Goal: Information Seeking & Learning: Check status

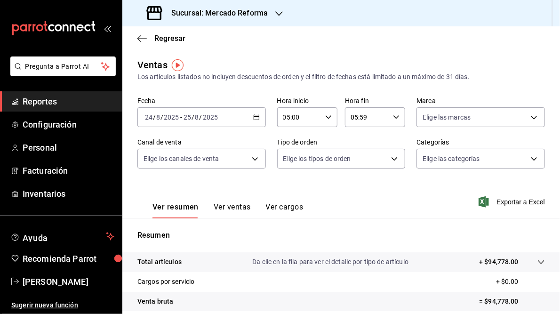
click at [276, 16] on icon "button" at bounding box center [279, 14] width 8 height 8
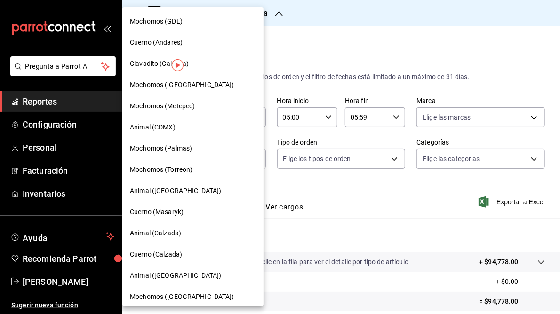
click at [160, 20] on span "Mochomos (GDL)" at bounding box center [156, 21] width 53 height 10
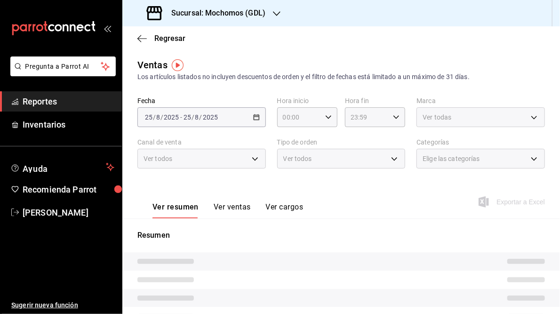
type input "05:00"
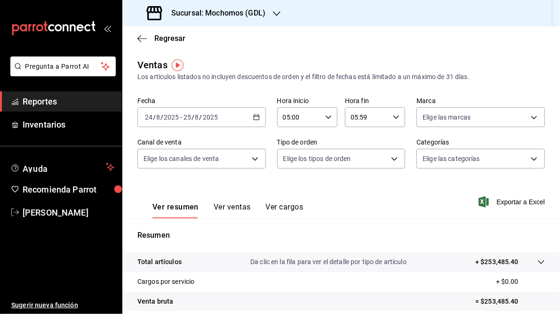
click at [253, 117] on icon "button" at bounding box center [256, 117] width 7 height 7
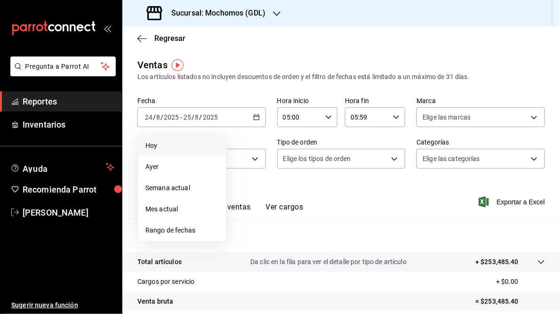
click at [152, 147] on span "Hoy" at bounding box center [181, 146] width 73 height 10
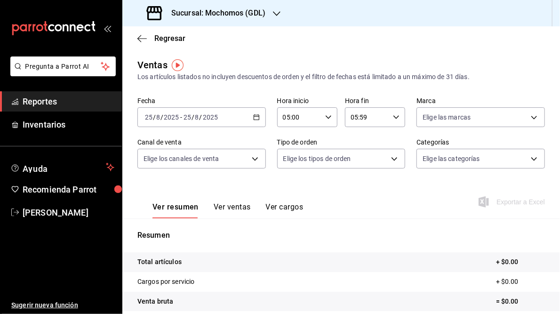
click at [393, 116] on icon "button" at bounding box center [396, 117] width 7 height 7
click at [356, 194] on span "23" at bounding box center [356, 194] width 15 height 8
type input "23:59"
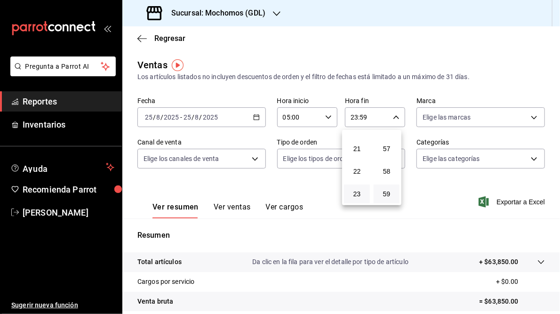
click at [432, 208] on div at bounding box center [280, 157] width 560 height 314
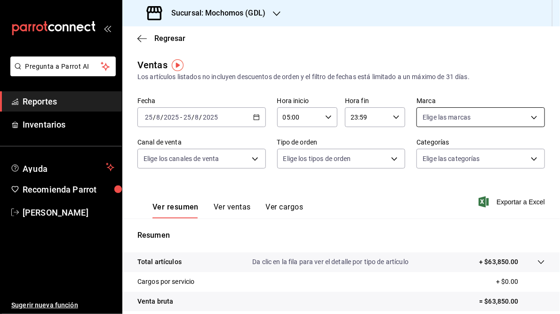
click at [528, 115] on body "Pregunta a Parrot AI Reportes Inventarios Ayuda Recomienda Parrot [PERSON_NAME]…" at bounding box center [280, 157] width 560 height 314
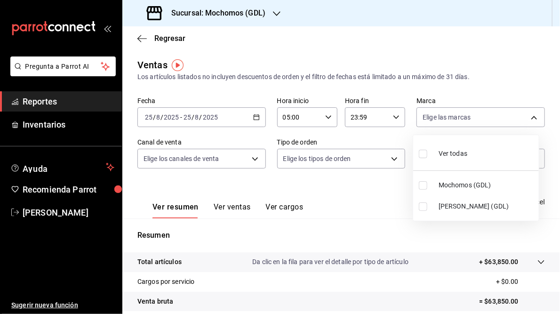
click at [436, 206] on li "[PERSON_NAME] (GDL)" at bounding box center [476, 206] width 126 height 21
type input "9cac9703-0c5a-4d8b-addd-5b6b571d65b9"
checkbox input "true"
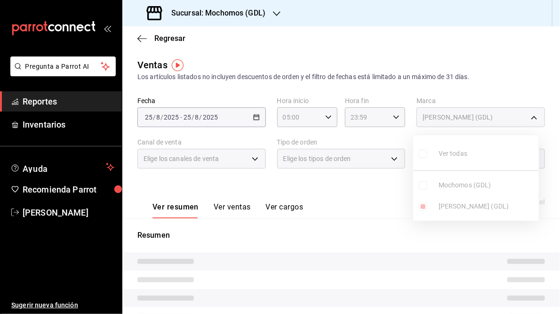
click at [355, 198] on div at bounding box center [280, 157] width 560 height 314
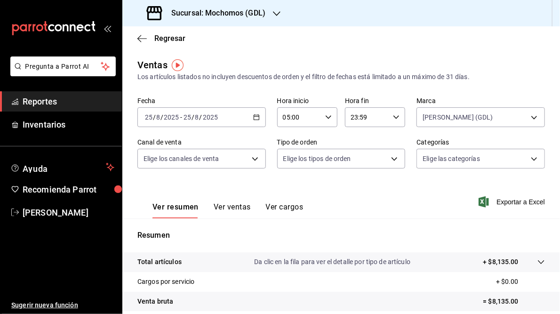
click at [277, 13] on icon "button" at bounding box center [277, 14] width 8 height 8
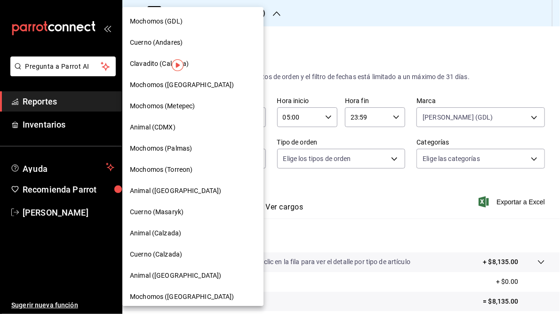
click at [151, 43] on span "Cuerno (Andares)" at bounding box center [156, 43] width 53 height 10
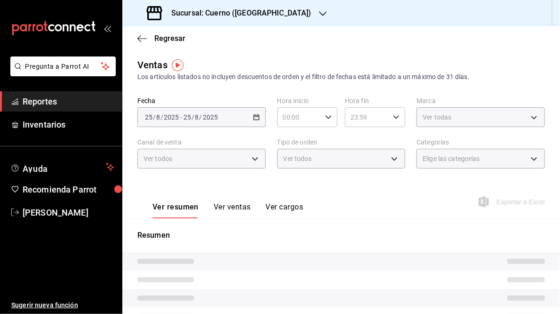
type input "05:00"
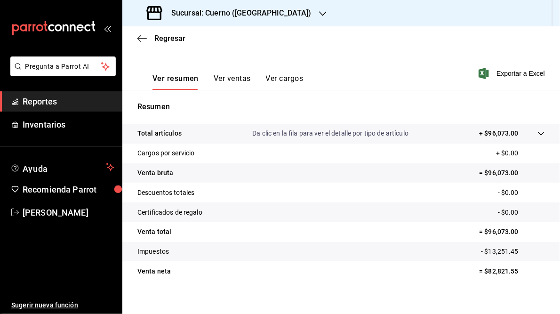
scroll to position [129, 0]
drag, startPoint x: 483, startPoint y: 231, endPoint x: 512, endPoint y: 230, distance: 29.2
click at [512, 230] on p "= $96,073.00" at bounding box center [512, 231] width 66 height 10
copy p "96,073.00"
click at [231, 9] on h3 "Sucursal: Cuerno ([GEOGRAPHIC_DATA])" at bounding box center [238, 13] width 148 height 11
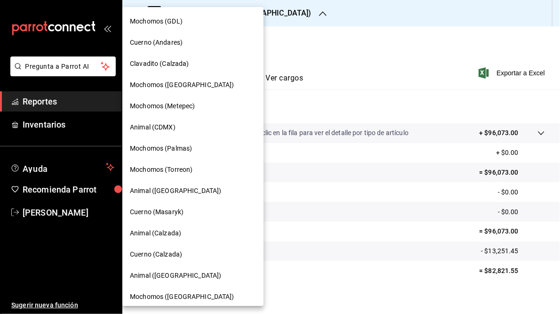
click at [164, 21] on span "Mochomos (GDL)" at bounding box center [156, 21] width 53 height 10
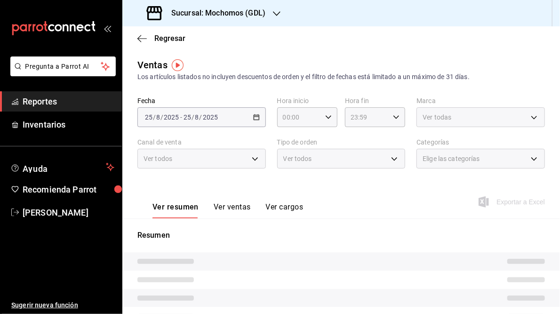
type input "05:00"
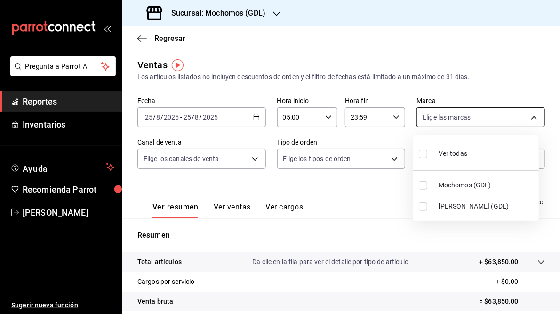
click at [525, 115] on body "Pregunta a Parrot AI Reportes Inventarios Ayuda Recomienda Parrot [PERSON_NAME]…" at bounding box center [280, 157] width 560 height 314
click at [432, 205] on li "[PERSON_NAME] (GDL)" at bounding box center [476, 206] width 126 height 21
type input "9cac9703-0c5a-4d8b-addd-5b6b571d65b9"
checkbox input "true"
click at [369, 194] on div at bounding box center [280, 157] width 560 height 314
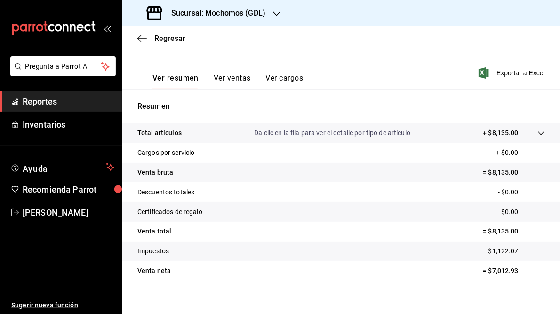
scroll to position [129, 0]
drag, startPoint x: 487, startPoint y: 232, endPoint x: 512, endPoint y: 230, distance: 24.6
click at [512, 230] on p "= $8,135.00" at bounding box center [514, 231] width 62 height 10
copy p "8,135.00"
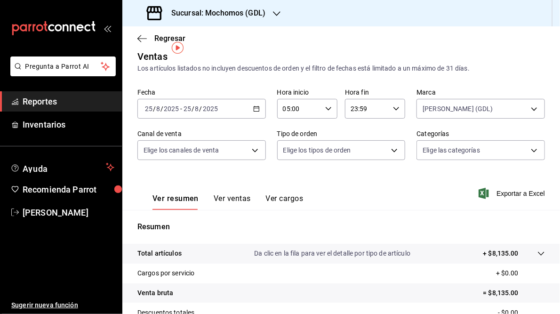
scroll to position [0, 0]
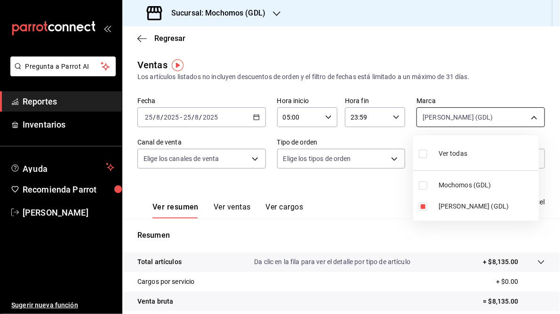
click at [528, 116] on body "Pregunta a Parrot AI Reportes Inventarios Ayuda Recomienda Parrot [PERSON_NAME]…" at bounding box center [280, 157] width 560 height 314
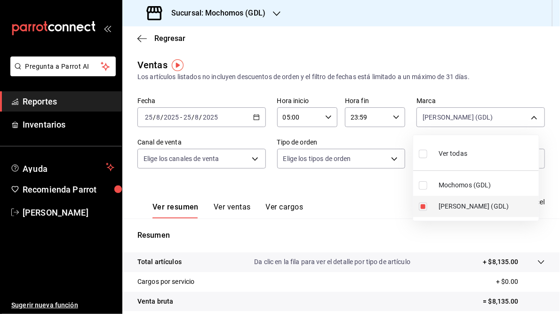
click at [424, 206] on input "checkbox" at bounding box center [423, 206] width 8 height 8
checkbox input "false"
click at [456, 183] on span "Mochomos (GDL)" at bounding box center [486, 185] width 96 height 10
type input "36c25d4a-7cb0-456c-a434-e981d54830bc"
checkbox input "true"
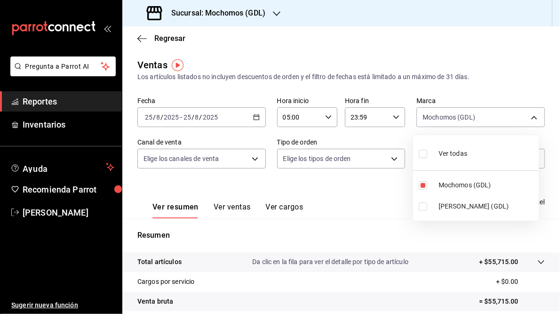
click at [353, 232] on div at bounding box center [280, 157] width 560 height 314
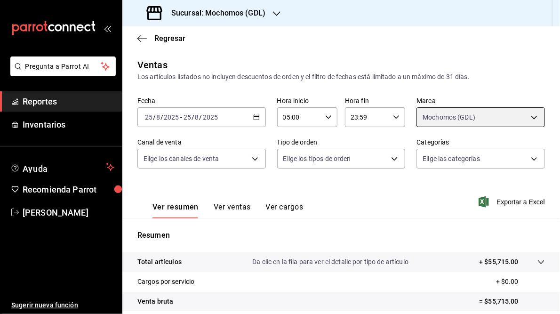
scroll to position [136, 0]
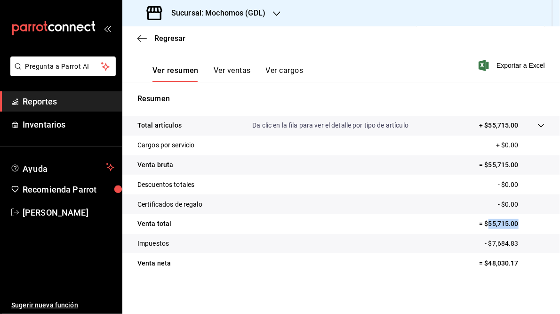
drag, startPoint x: 483, startPoint y: 222, endPoint x: 515, endPoint y: 222, distance: 32.5
click at [515, 222] on p "= $55,715.00" at bounding box center [512, 224] width 66 height 10
copy p "55,715.00"
click at [271, 13] on div "Sucursal: Mochomos (GDL)" at bounding box center [207, 13] width 154 height 26
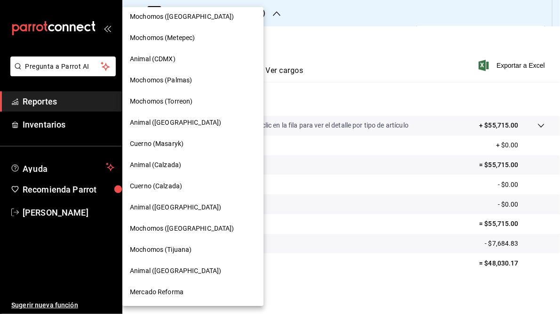
scroll to position [0, 0]
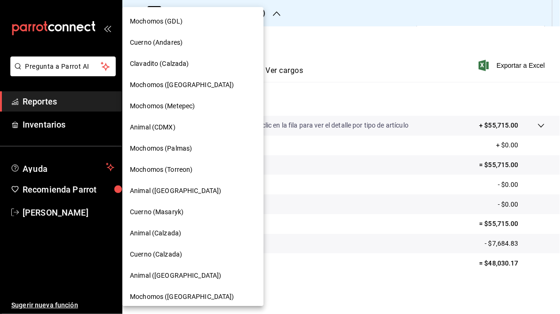
click at [166, 169] on span "Mochomos (Torreon)" at bounding box center [161, 170] width 63 height 10
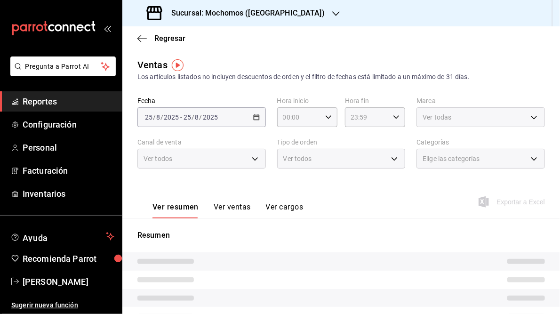
type input "05:00"
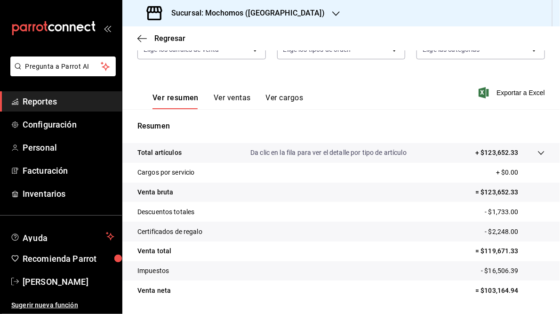
scroll to position [111, 0]
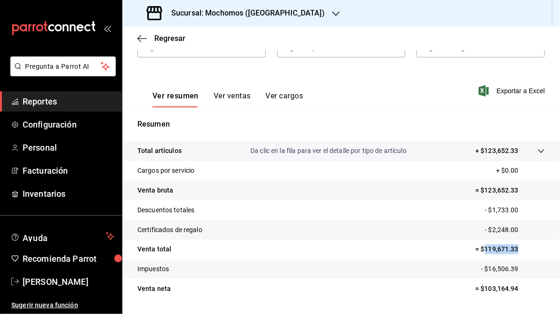
drag, startPoint x: 479, startPoint y: 248, endPoint x: 514, endPoint y: 247, distance: 34.8
click at [514, 247] on p "= $119,671.33" at bounding box center [510, 249] width 70 height 10
copy p "119,671.33"
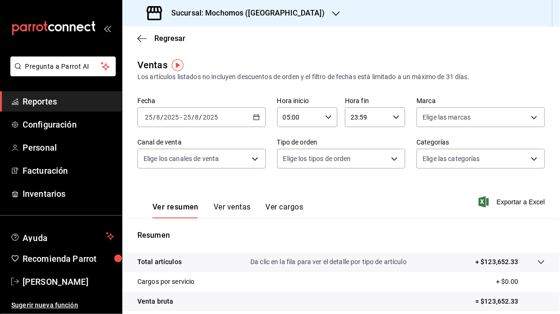
scroll to position [0, 0]
click at [332, 15] on icon "button" at bounding box center [336, 14] width 8 height 8
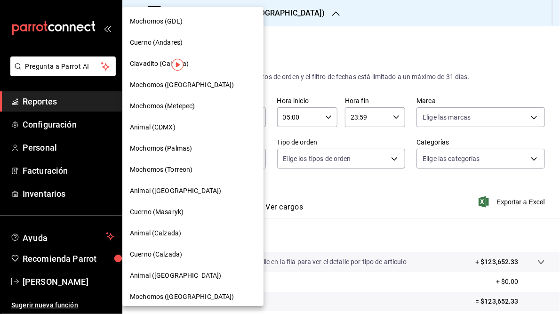
scroll to position [68, 0]
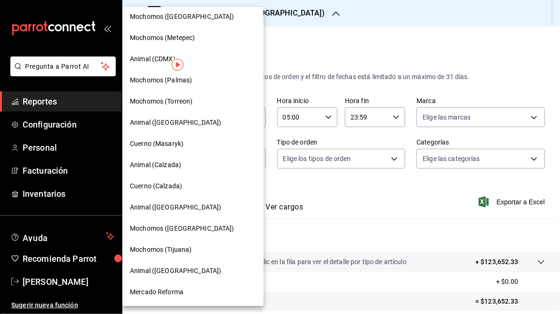
click at [165, 290] on span "Mercado Reforma" at bounding box center [157, 292] width 54 height 10
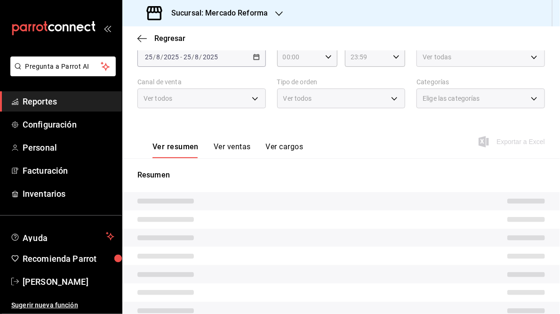
scroll to position [143, 0]
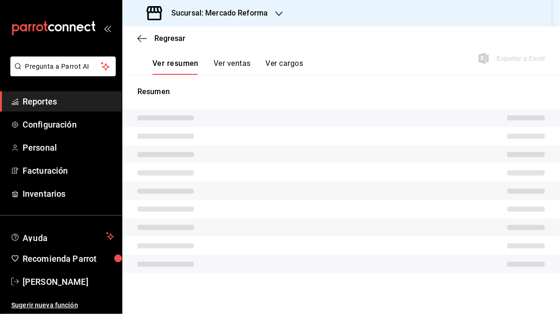
type input "05:00"
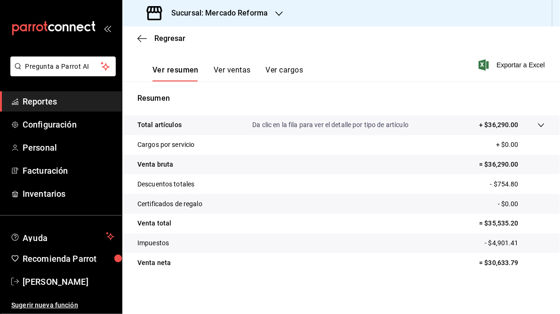
scroll to position [136, 0]
drag, startPoint x: 482, startPoint y: 222, endPoint x: 513, endPoint y: 223, distance: 31.1
click at [513, 223] on p "= $35,535.20" at bounding box center [512, 224] width 66 height 10
copy p "35,535.20"
click at [272, 10] on div "Sucursal: Mercado Reforma" at bounding box center [208, 13] width 157 height 26
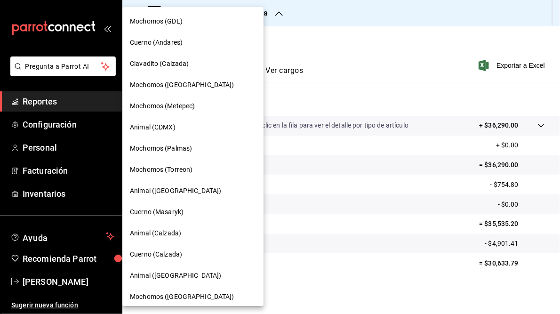
scroll to position [68, 0]
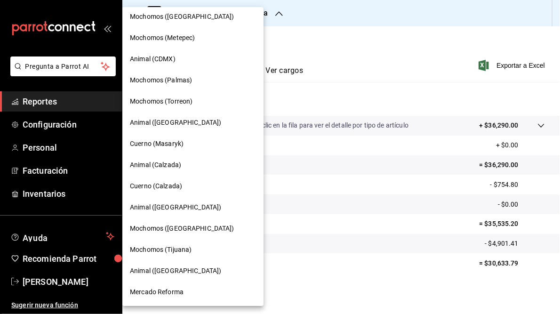
click at [188, 229] on span "Mochomos ([GEOGRAPHIC_DATA])" at bounding box center [182, 228] width 104 height 10
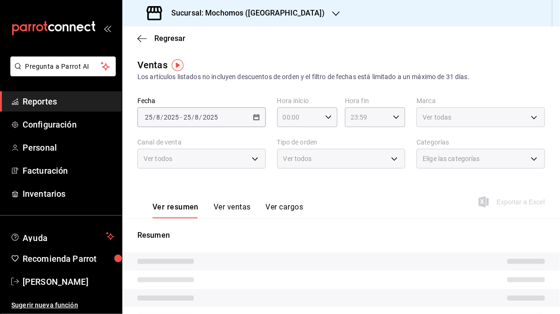
type input "05:00"
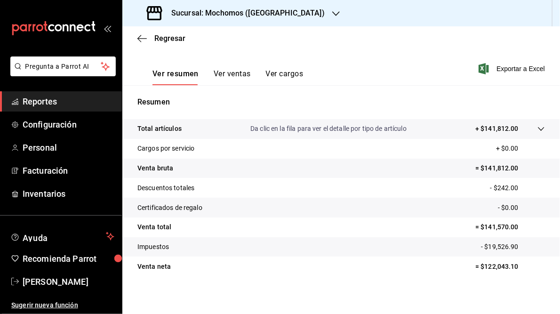
scroll to position [134, 0]
drag, startPoint x: 479, startPoint y: 227, endPoint x: 512, endPoint y: 227, distance: 32.9
click at [512, 227] on p "= $141,570.00" at bounding box center [510, 227] width 70 height 10
copy p "141,570.00"
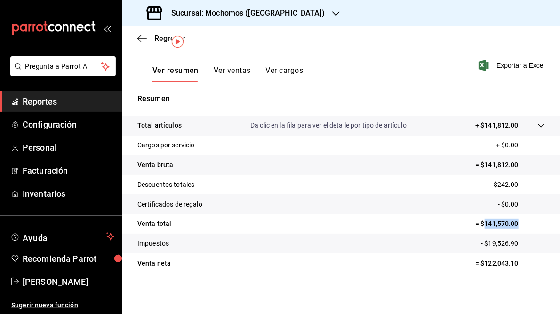
scroll to position [0, 0]
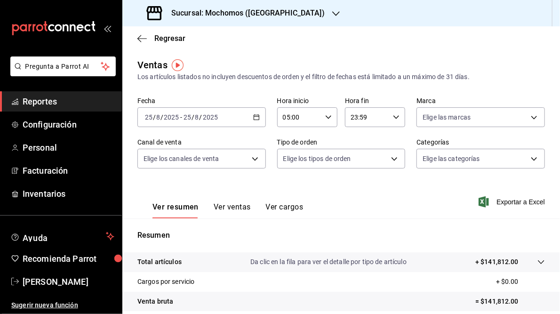
click at [230, 10] on h3 "Sucursal: Mochomos ([GEOGRAPHIC_DATA])" at bounding box center [244, 13] width 161 height 11
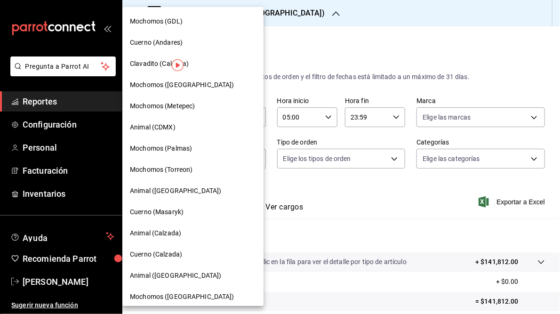
scroll to position [68, 0]
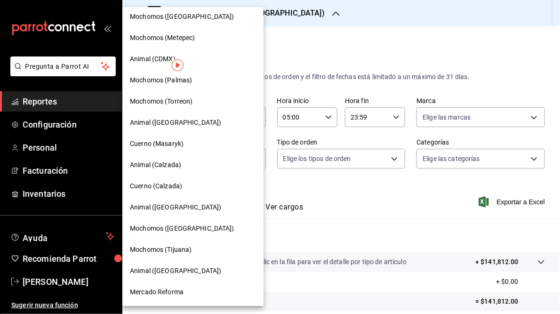
click at [151, 292] on span "Mercado Reforma" at bounding box center [157, 292] width 54 height 10
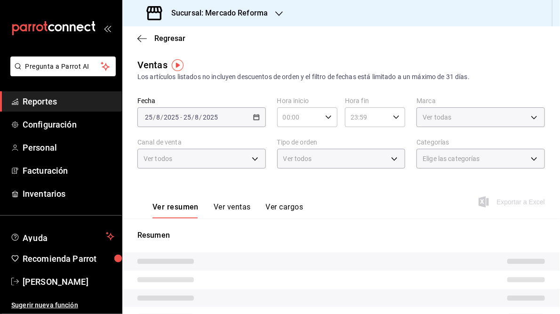
type input "05:00"
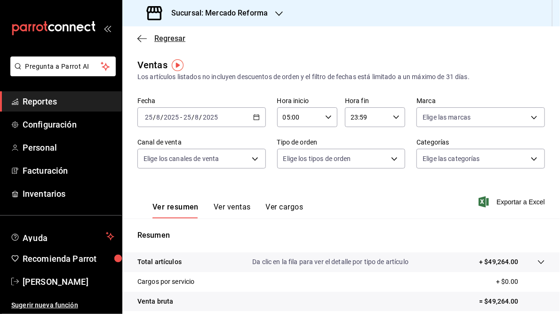
click at [138, 39] on icon "button" at bounding box center [139, 38] width 4 height 7
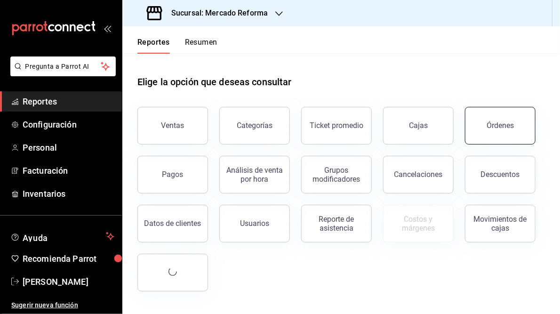
click at [508, 127] on div "Órdenes" at bounding box center [499, 125] width 27 height 9
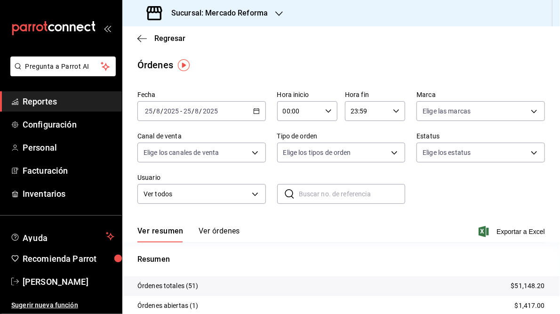
click at [325, 111] on icon "button" at bounding box center [328, 111] width 7 height 7
click at [288, 130] on span "05" at bounding box center [290, 131] width 15 height 8
type input "05:00"
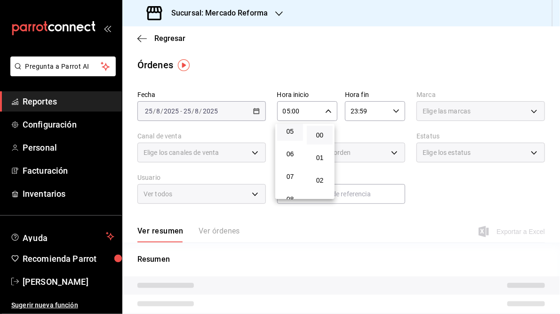
click at [359, 53] on div at bounding box center [280, 157] width 560 height 314
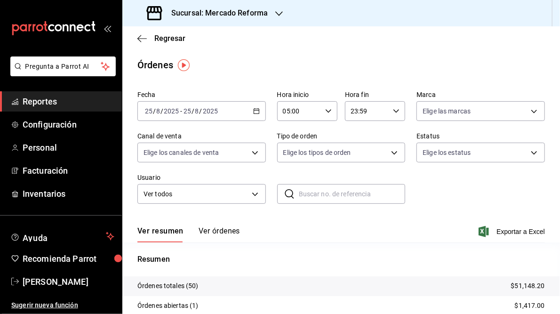
click at [226, 11] on h3 "Sucursal: Mercado Reforma" at bounding box center [216, 13] width 104 height 11
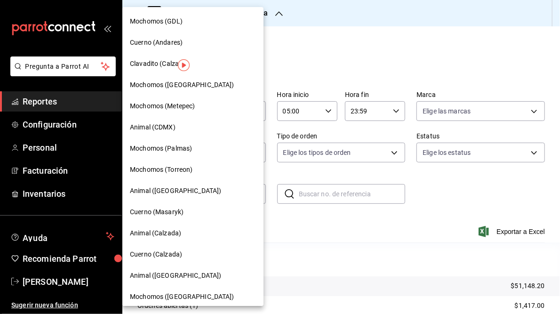
scroll to position [68, 0]
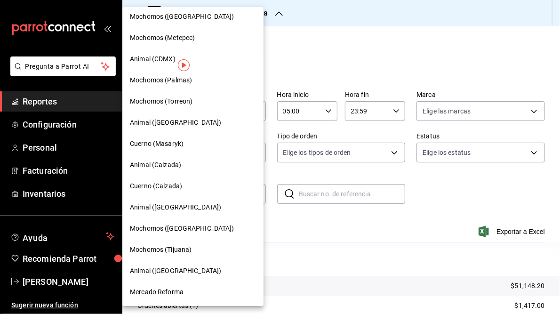
click at [420, 45] on div at bounding box center [280, 157] width 560 height 314
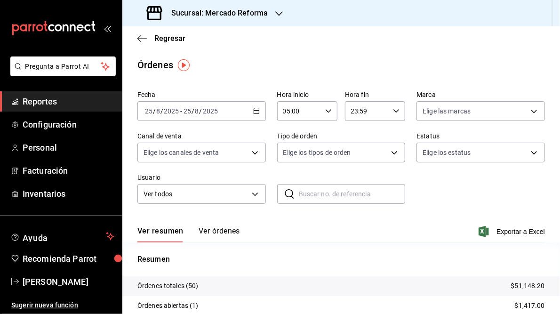
click at [275, 11] on icon "button" at bounding box center [279, 14] width 8 height 8
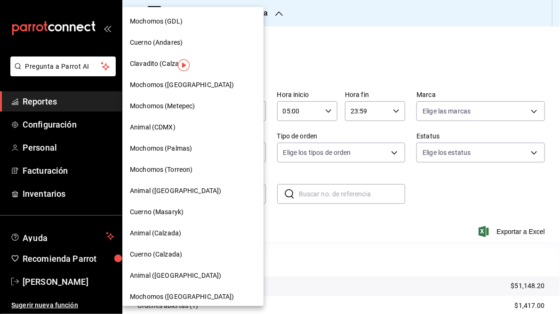
click at [161, 21] on span "Mochomos (GDL)" at bounding box center [156, 21] width 53 height 10
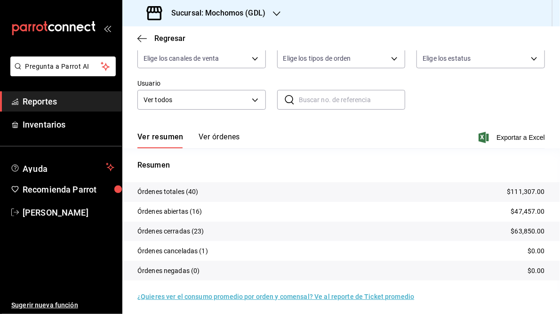
scroll to position [96, 0]
